Goal: Transaction & Acquisition: Purchase product/service

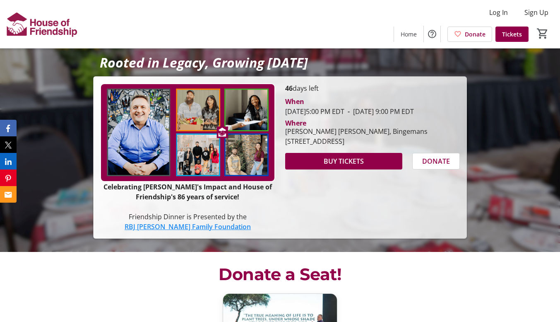
scroll to position [121, 0]
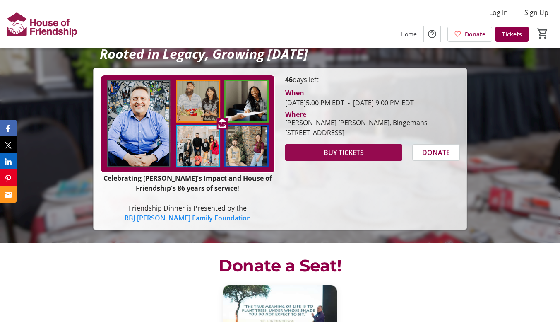
click at [378, 162] on span at bounding box center [343, 152] width 117 height 20
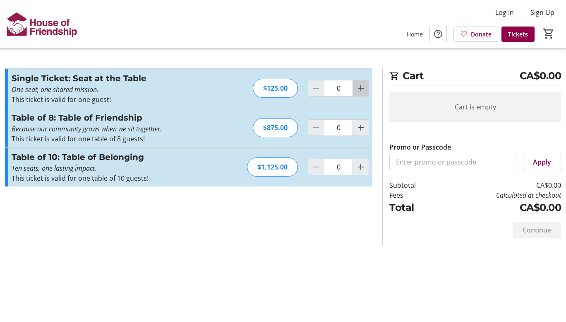
click at [363, 87] on mat-icon "Increment by one" at bounding box center [361, 88] width 10 height 10
type input "4"
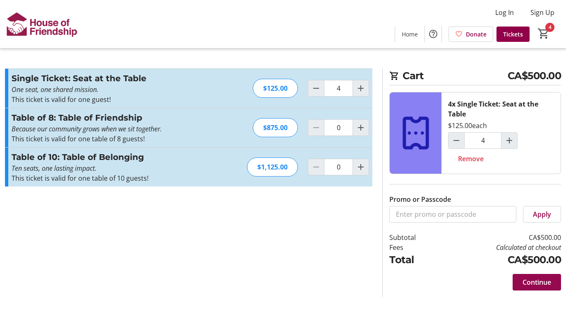
click at [547, 283] on span "Continue" at bounding box center [537, 282] width 29 height 10
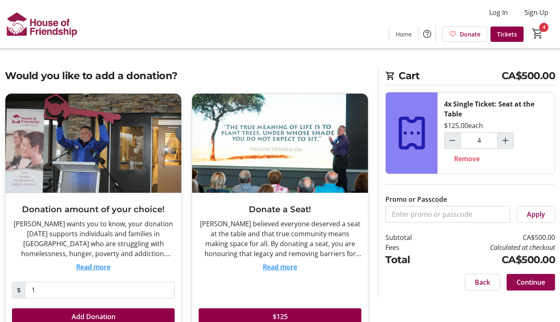
click at [526, 285] on span "Continue" at bounding box center [531, 282] width 29 height 10
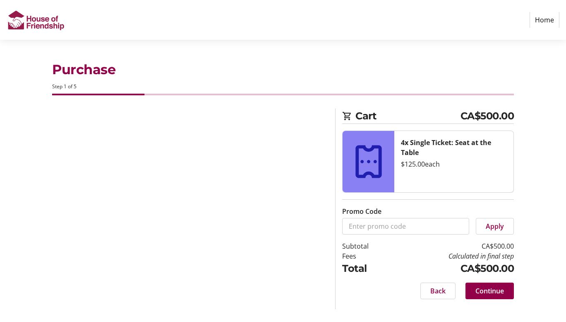
select select "CA"
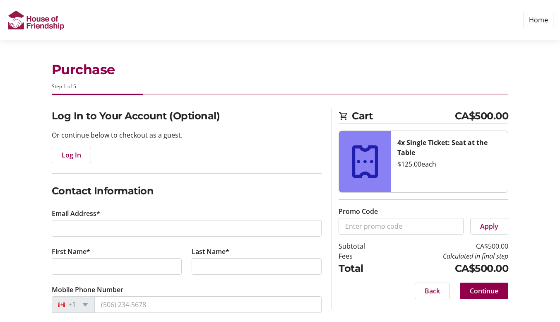
scroll to position [48, 0]
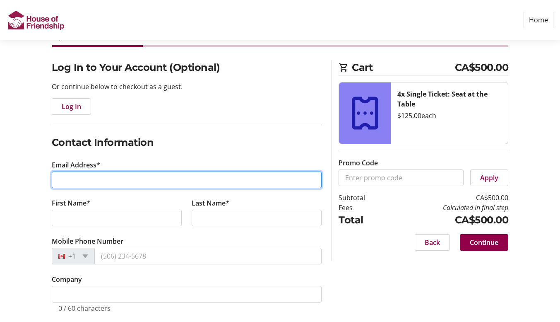
click at [82, 178] on input "Email Address*" at bounding box center [187, 179] width 270 height 17
type input "[PERSON_NAME][EMAIL_ADDRESS][PERSON_NAME][DOMAIN_NAME]"
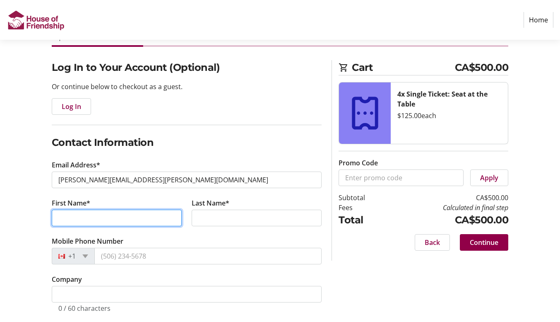
type input "[PERSON_NAME]"
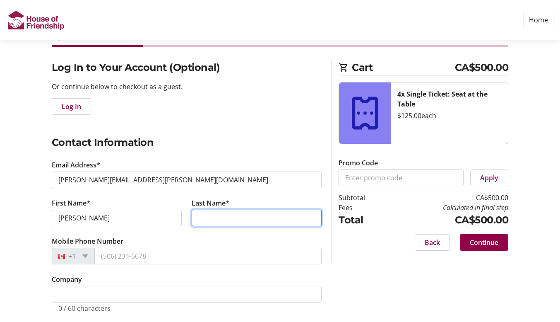
type input "Trajano"
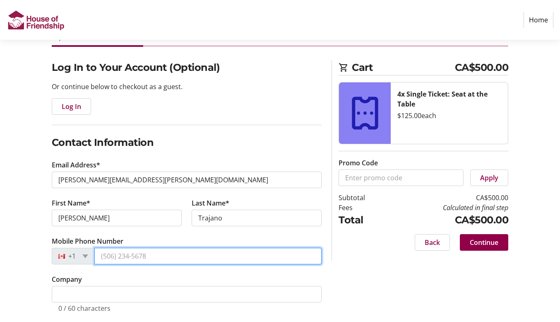
type input "[PHONE_NUMBER]"
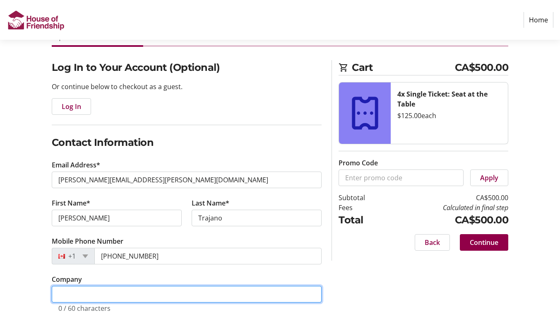
type input "Extend A Family [GEOGRAPHIC_DATA]"
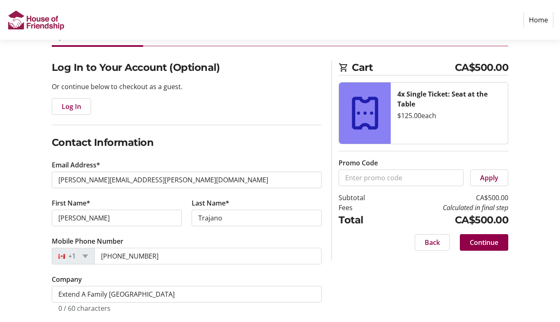
type input "[STREET_ADDRESS][PERSON_NAME]"
type input "Kitchener"
select select "ON"
type input "N2H3S4"
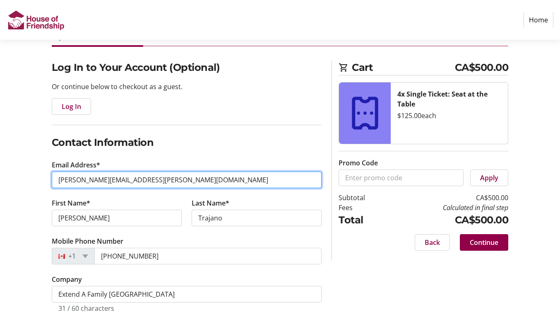
scroll to position [92, 0]
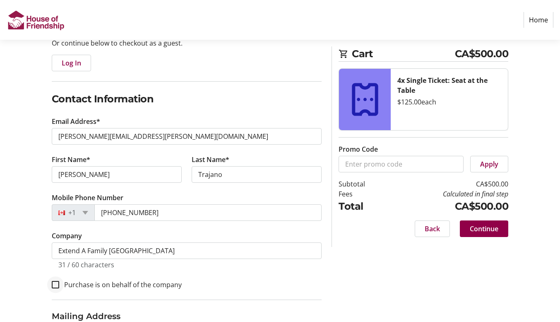
click at [49, 284] on div at bounding box center [56, 284] width 20 height 20
checkbox input "true"
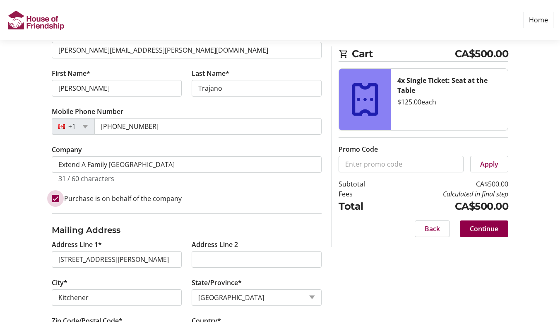
scroll to position [219, 0]
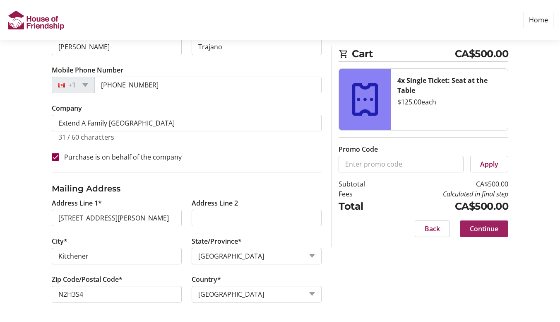
click at [489, 234] on span at bounding box center [484, 229] width 48 height 20
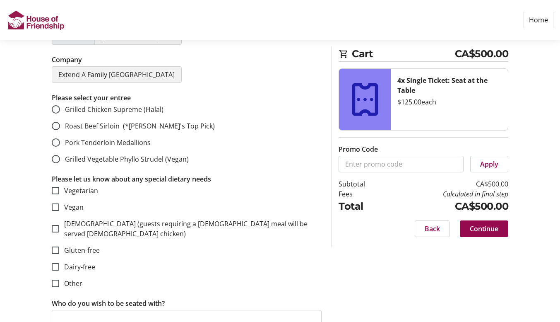
scroll to position [255, 0]
